Goal: Book appointment/travel/reservation

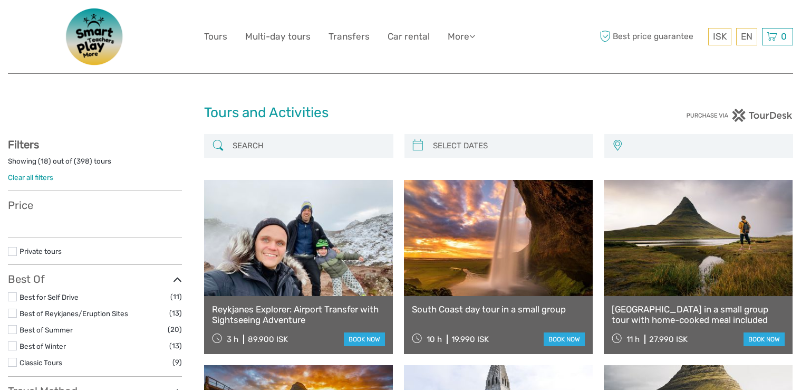
select select
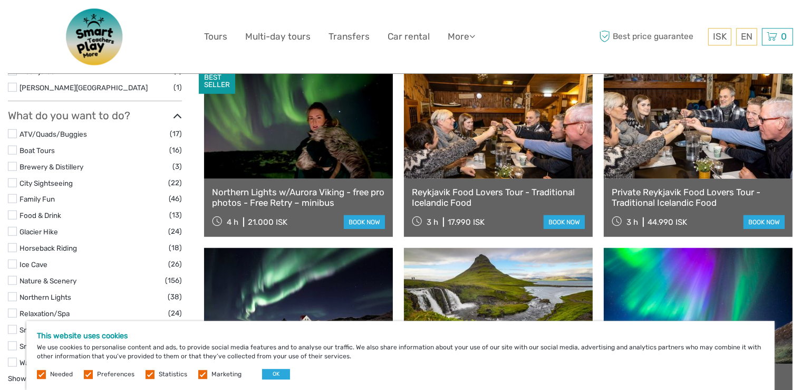
scroll to position [863, 0]
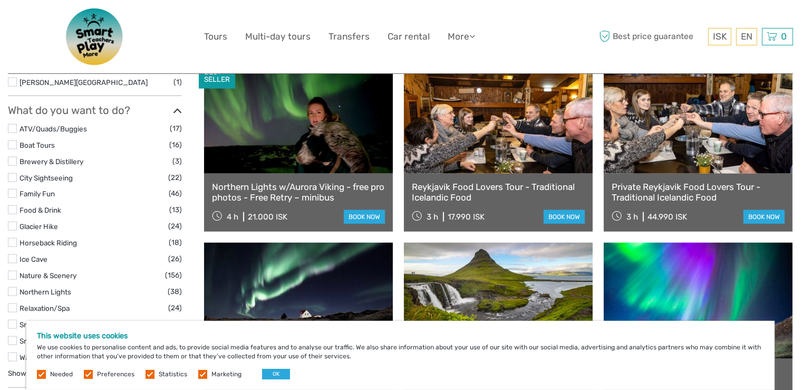
click at [289, 196] on link "Northern Lights w/Aurora Viking - free pro photos - Free Retry – minibus" at bounding box center [298, 192] width 173 height 22
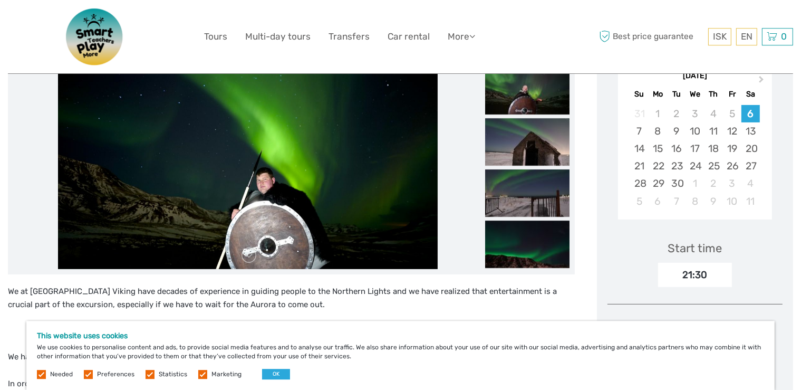
scroll to position [195, 0]
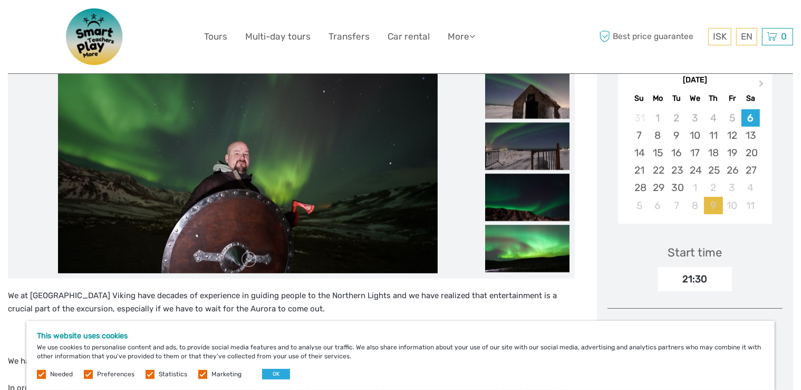
click at [717, 202] on div "9" at bounding box center [713, 205] width 18 height 17
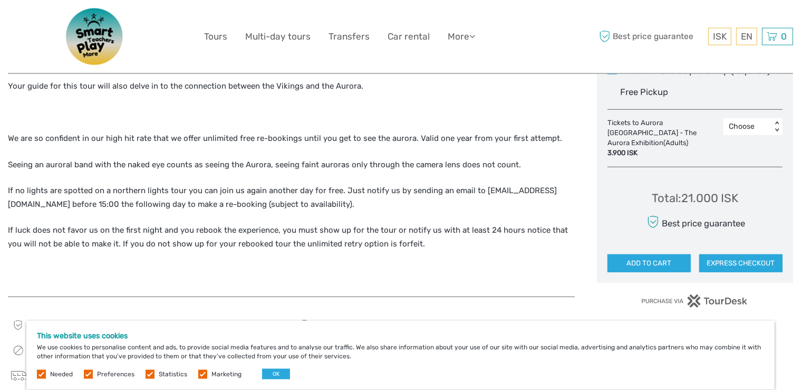
scroll to position [584, 0]
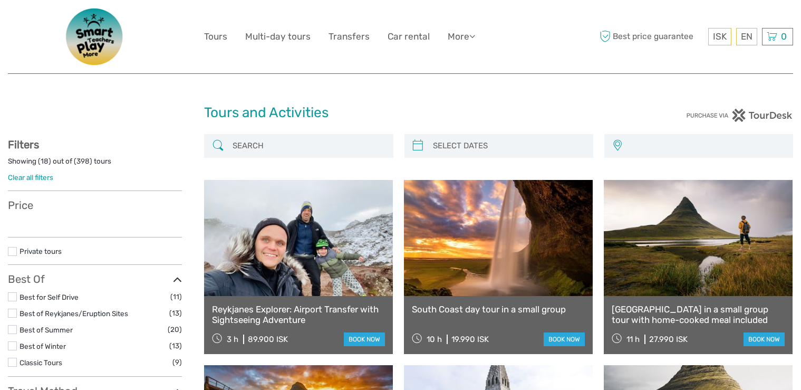
scroll to position [863, 0]
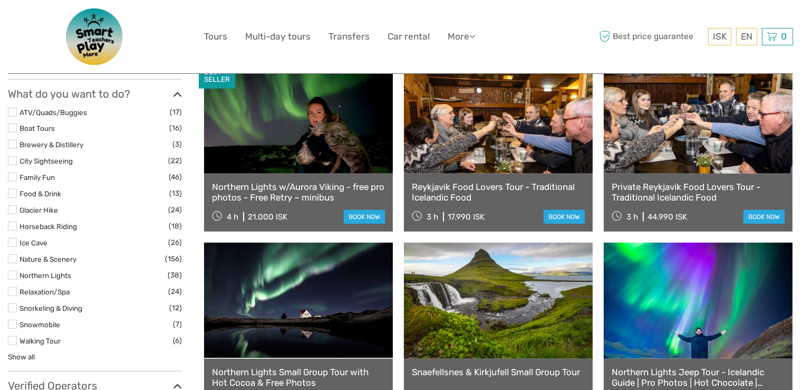
select select
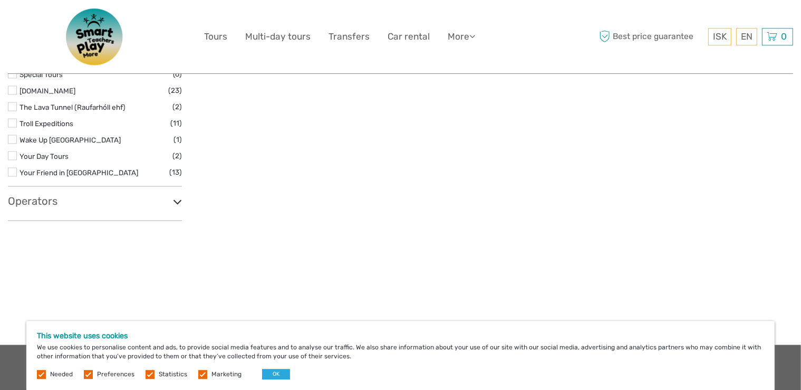
scroll to position [1827, 0]
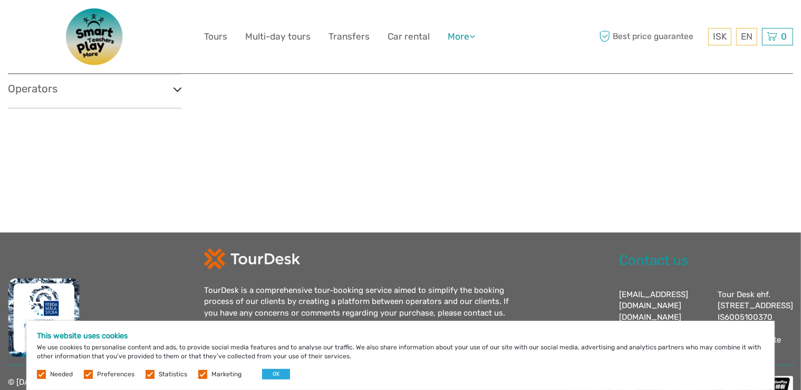
click at [472, 36] on icon at bounding box center [472, 36] width 6 height 9
click at [450, 52] on link "Food & drink" at bounding box center [442, 58] width 63 height 21
